Goal: Task Accomplishment & Management: Manage account settings

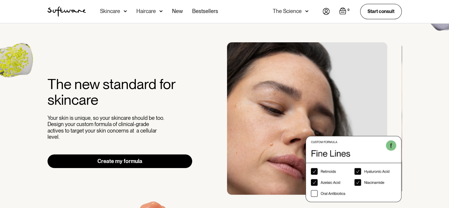
click at [124, 12] on img at bounding box center [125, 11] width 3 height 6
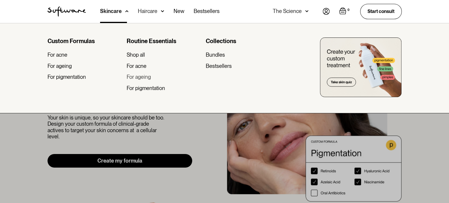
click at [144, 77] on div "For ageing" at bounding box center [139, 77] width 24 height 6
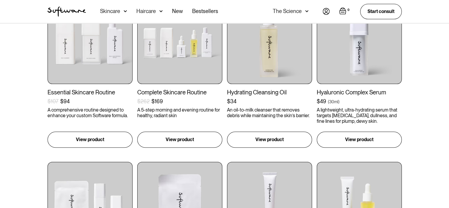
scroll to position [118, 0]
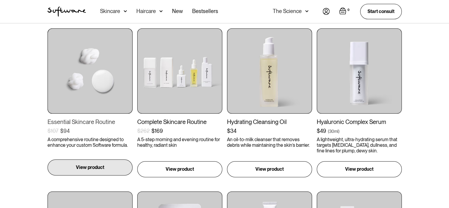
click at [94, 167] on p "View product" at bounding box center [90, 167] width 28 height 7
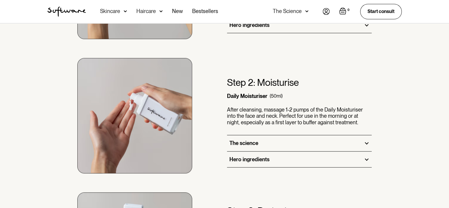
scroll to position [443, 0]
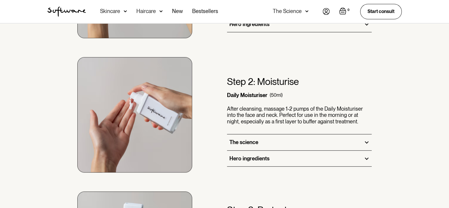
click at [366, 143] on div at bounding box center [366, 141] width 5 height 5
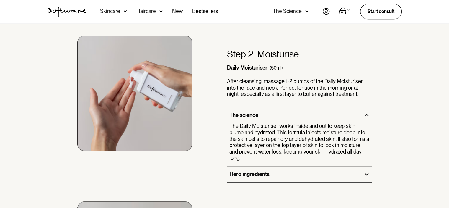
scroll to position [502, 0]
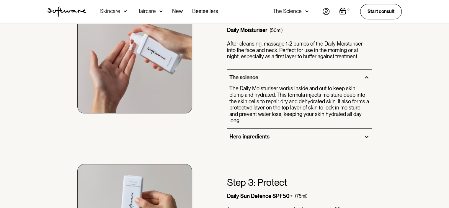
click at [367, 134] on div at bounding box center [366, 136] width 5 height 5
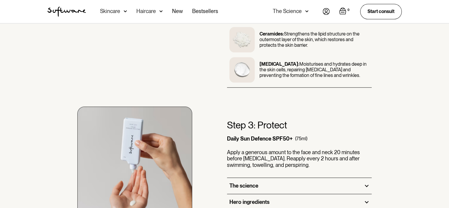
scroll to position [679, 0]
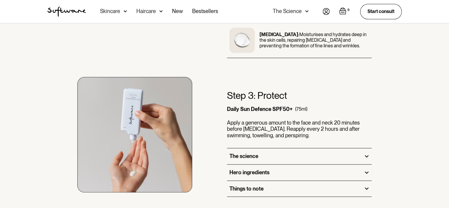
click at [366, 153] on div at bounding box center [366, 155] width 5 height 5
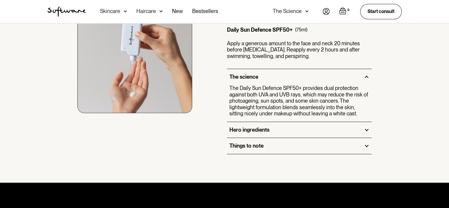
scroll to position [798, 0]
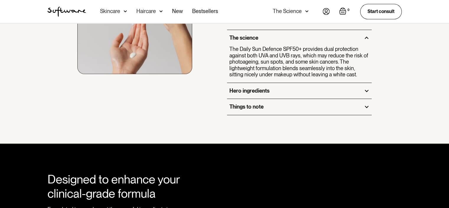
click at [368, 104] on div at bounding box center [366, 106] width 5 height 5
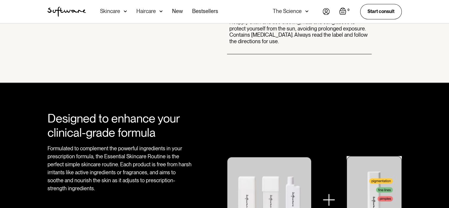
scroll to position [827, 0]
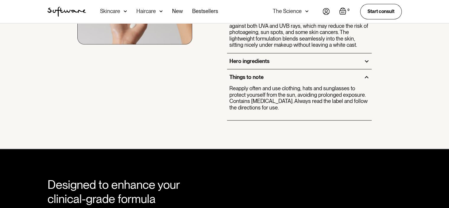
click at [327, 11] on img at bounding box center [326, 11] width 7 height 7
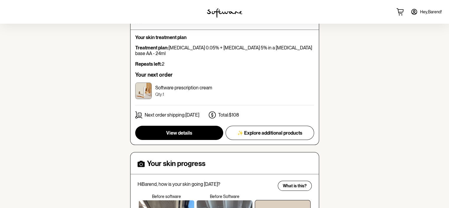
scroll to position [36, 0]
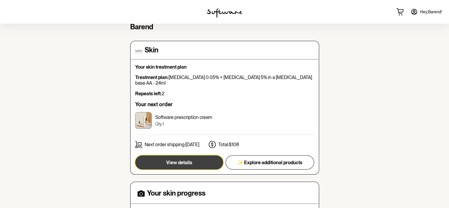
click at [178, 160] on span "View details" at bounding box center [179, 163] width 26 height 6
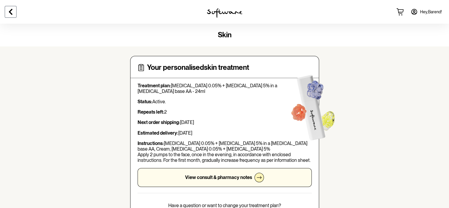
click at [12, 11] on icon at bounding box center [10, 11] width 7 height 7
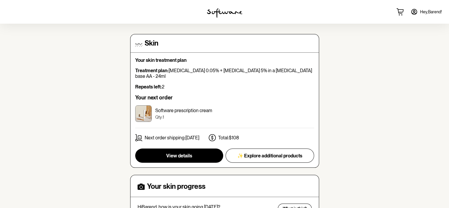
scroll to position [53, 0]
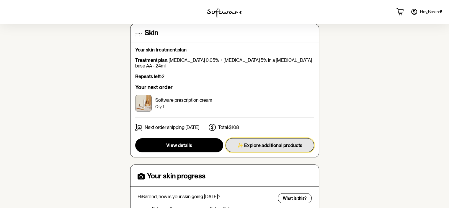
click at [267, 142] on span "✨ Explore additional products" at bounding box center [270, 145] width 65 height 6
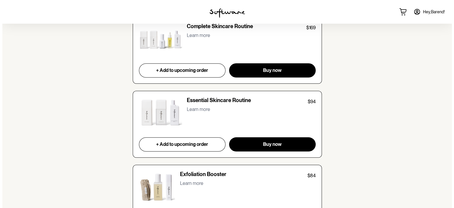
scroll to position [591, 0]
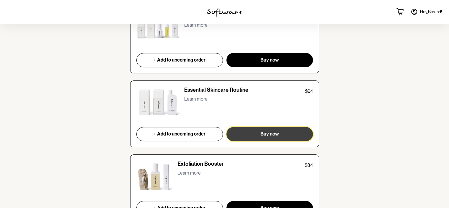
click at [271, 135] on span "Buy now" at bounding box center [270, 134] width 19 height 6
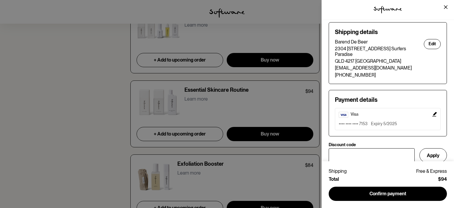
scroll to position [53, 0]
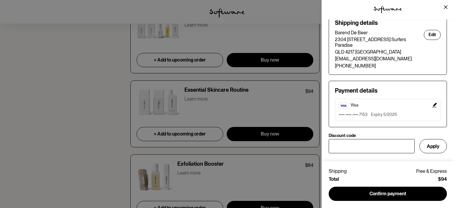
click at [432, 106] on icon "Edit" at bounding box center [434, 105] width 5 height 5
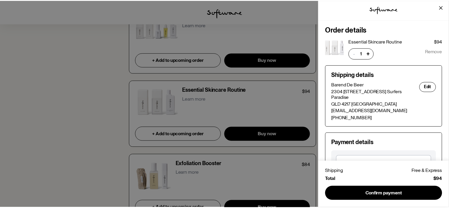
scroll to position [0, 0]
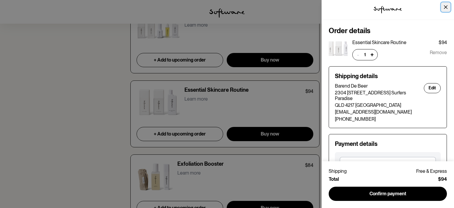
click at [446, 9] on button "Close" at bounding box center [445, 6] width 9 height 9
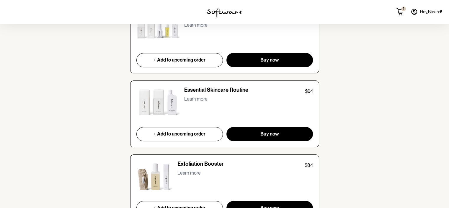
click at [421, 12] on span "Hey, Barend !" at bounding box center [431, 11] width 22 height 5
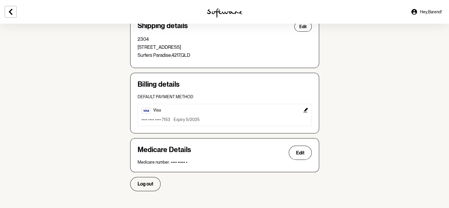
scroll to position [176, 0]
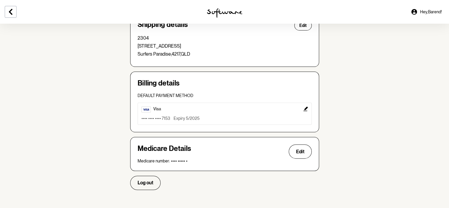
click at [308, 108] on icon "Edit" at bounding box center [305, 108] width 5 height 5
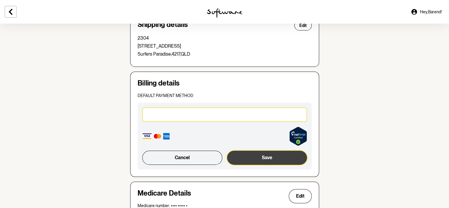
click at [268, 156] on button "Save" at bounding box center [267, 157] width 80 height 14
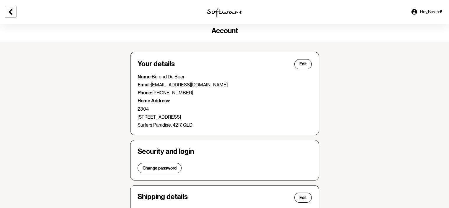
scroll to position [0, 0]
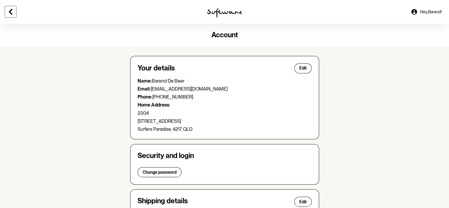
click at [12, 10] on icon at bounding box center [10, 11] width 7 height 7
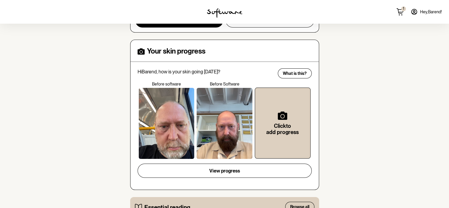
scroll to position [66, 0]
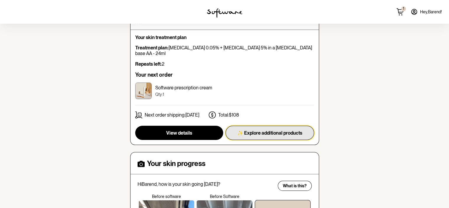
click at [268, 130] on span "✨ Explore additional products" at bounding box center [270, 133] width 65 height 6
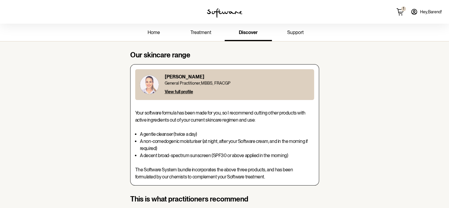
click at [400, 14] on icon at bounding box center [400, 11] width 7 height 7
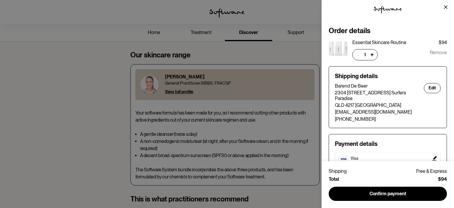
click at [431, 53] on span "Remove" at bounding box center [438, 54] width 17 height 11
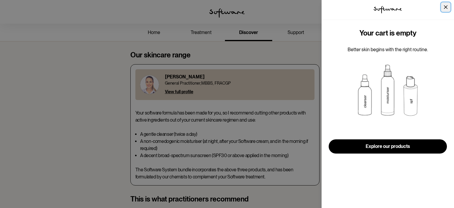
click at [444, 4] on button "Close" at bounding box center [445, 6] width 9 height 9
